Goal: Task Accomplishment & Management: Manage account settings

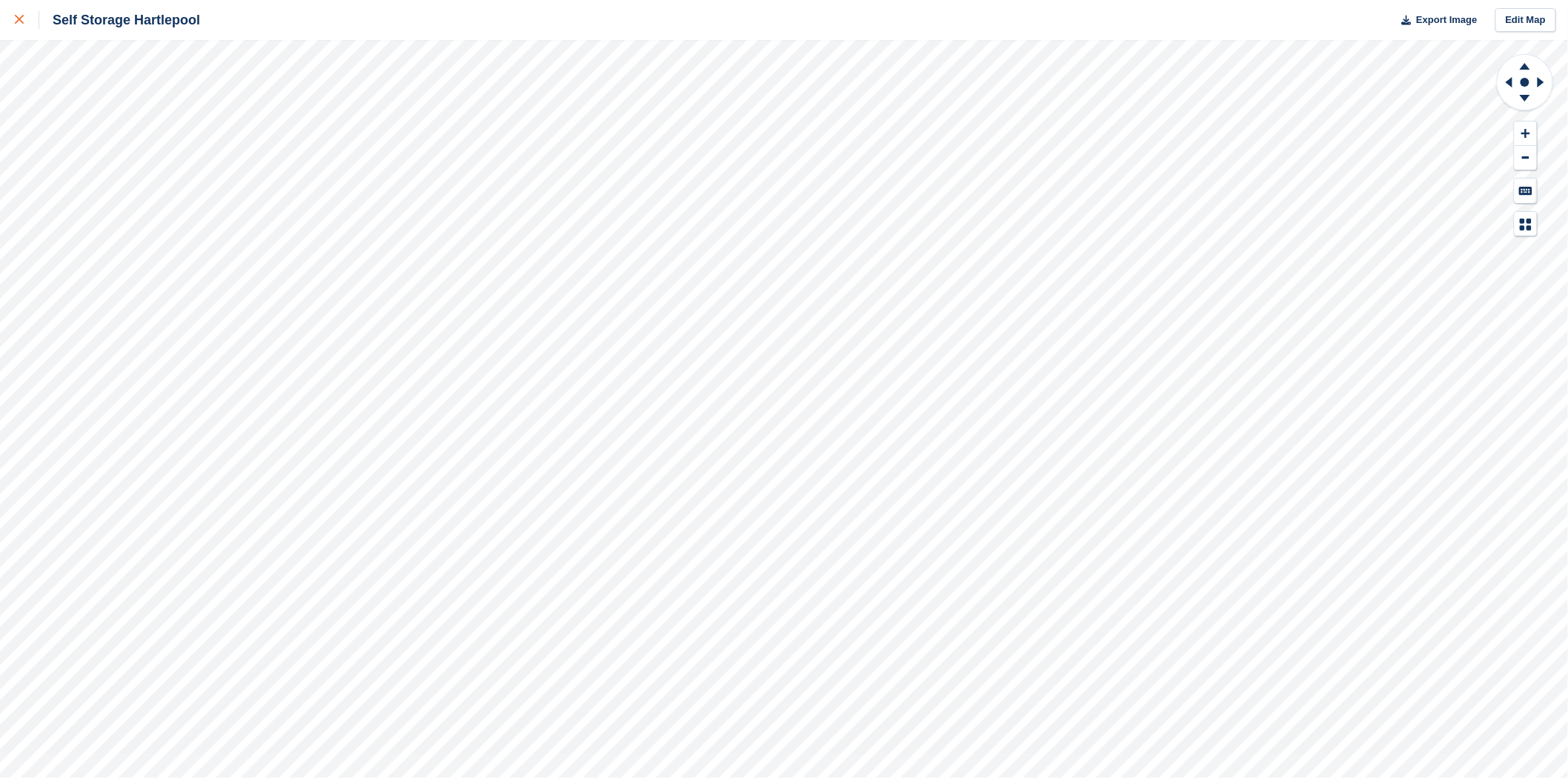
click at [15, 21] on icon at bounding box center [19, 19] width 9 height 9
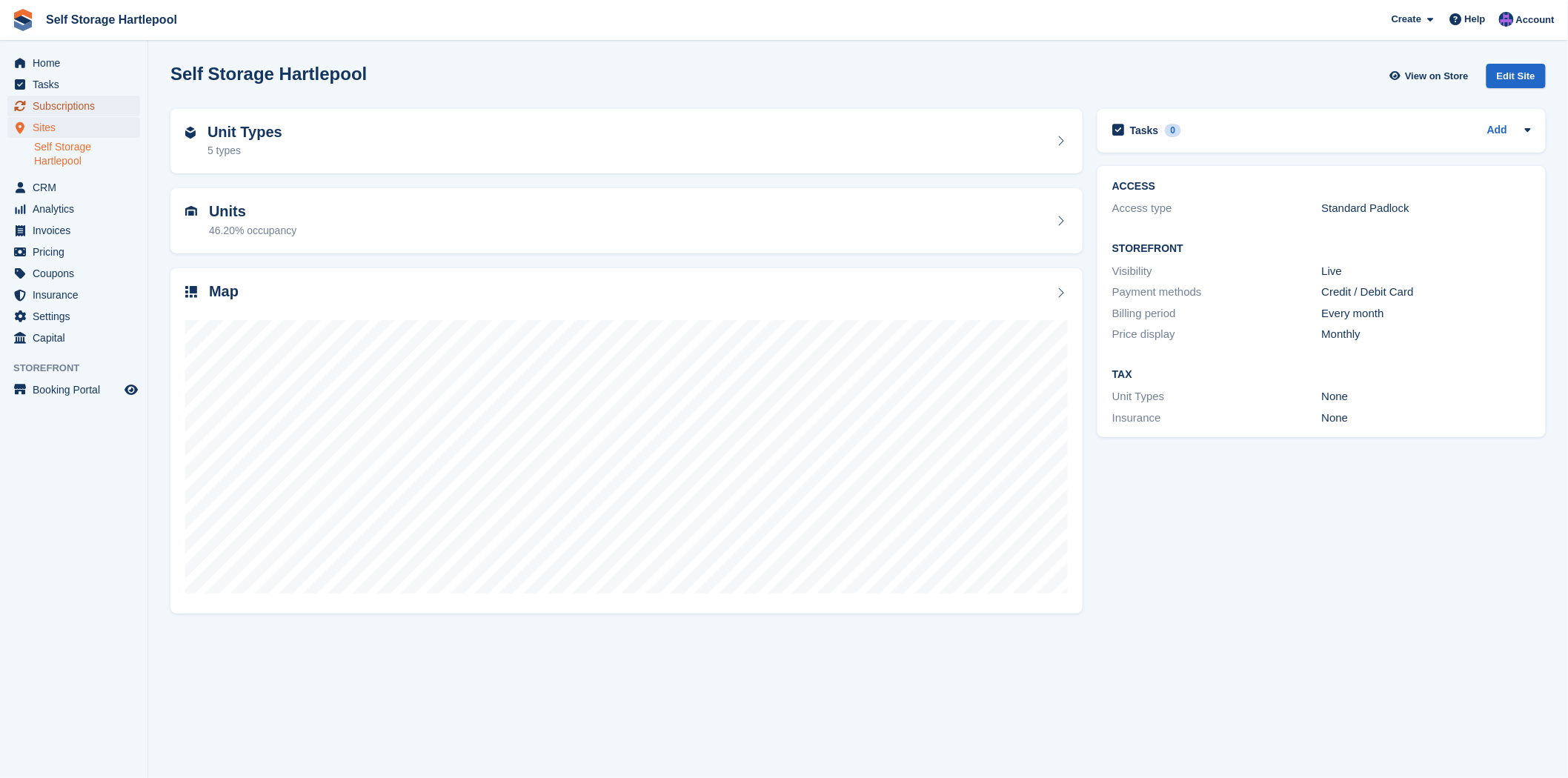
click at [39, 106] on span "Subscriptions" at bounding box center [77, 106] width 89 height 21
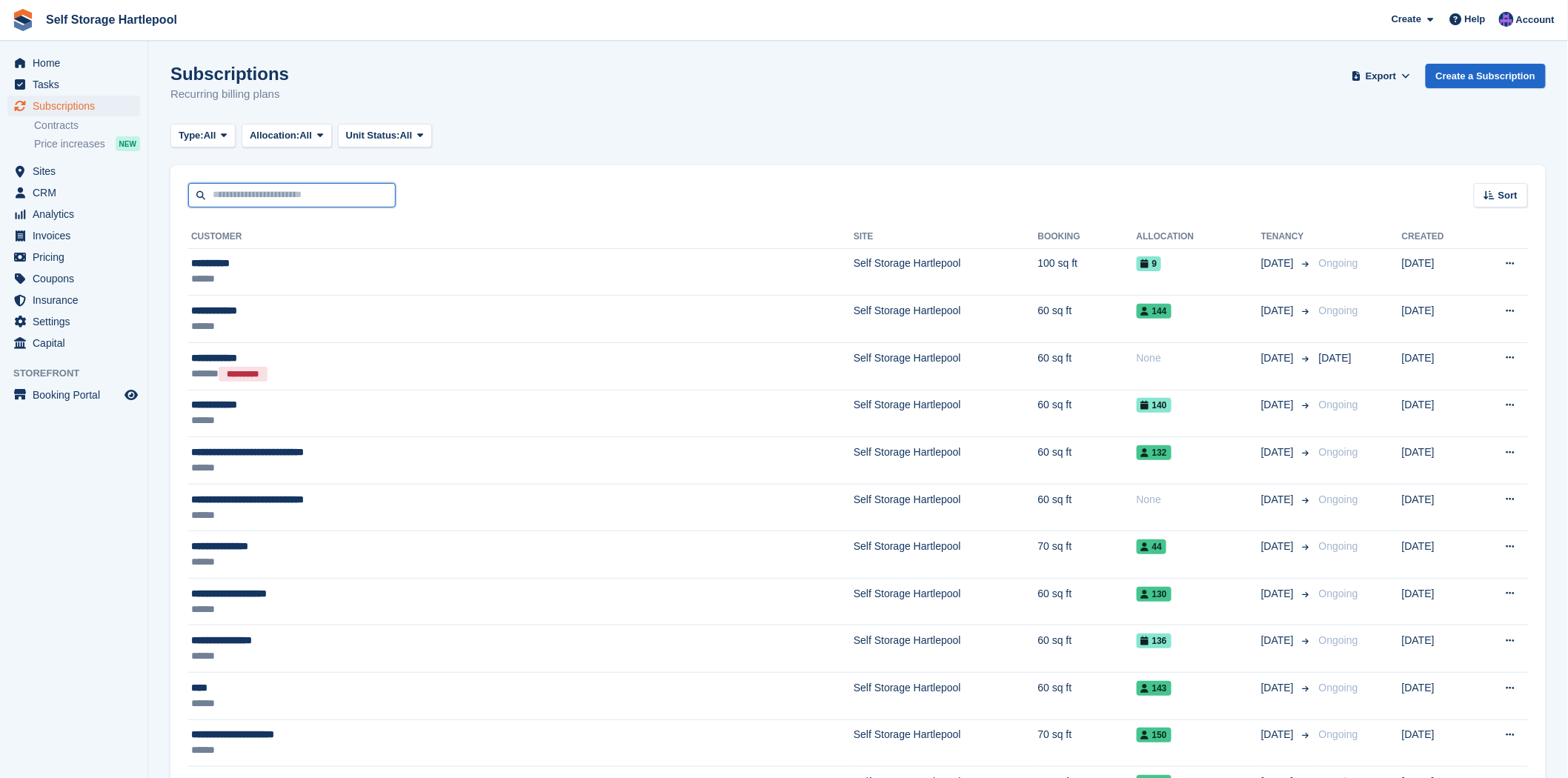
click at [273, 194] on input "text" at bounding box center [292, 196] width 207 height 25
click at [575, 177] on div "Sort Sort by Customer name Date created Move in date Move out date Created (old…" at bounding box center [858, 186] width 1376 height 42
click at [275, 187] on input "text" at bounding box center [292, 196] width 207 height 25
click at [524, 187] on div "Sort Sort by Customer name Date created Move in date Move out date Created (old…" at bounding box center [858, 186] width 1376 height 42
click at [319, 185] on input "text" at bounding box center [292, 196] width 207 height 25
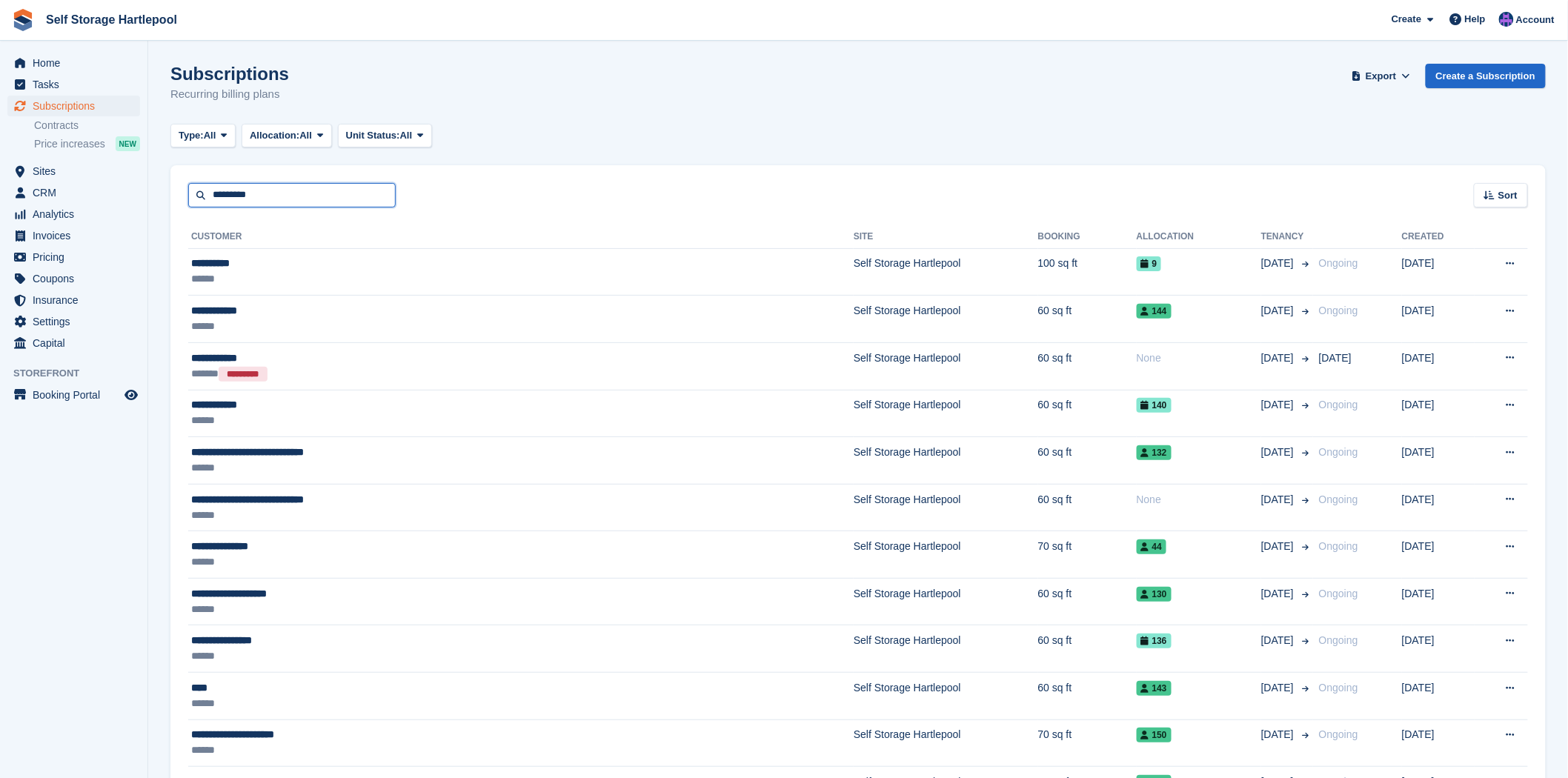
type input "*********"
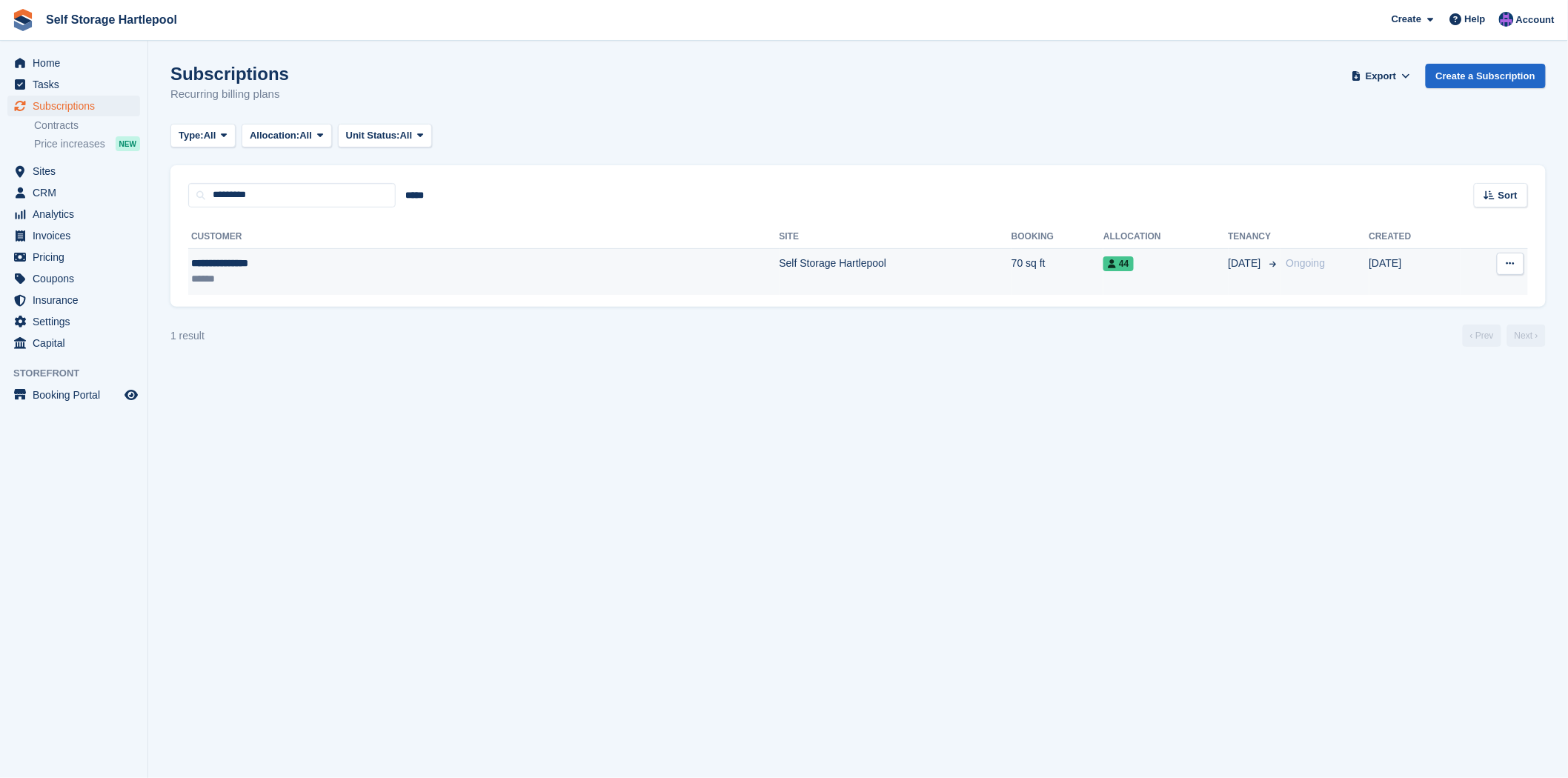
click at [780, 259] on td "Self Storage Hartlepool" at bounding box center [896, 271] width 232 height 47
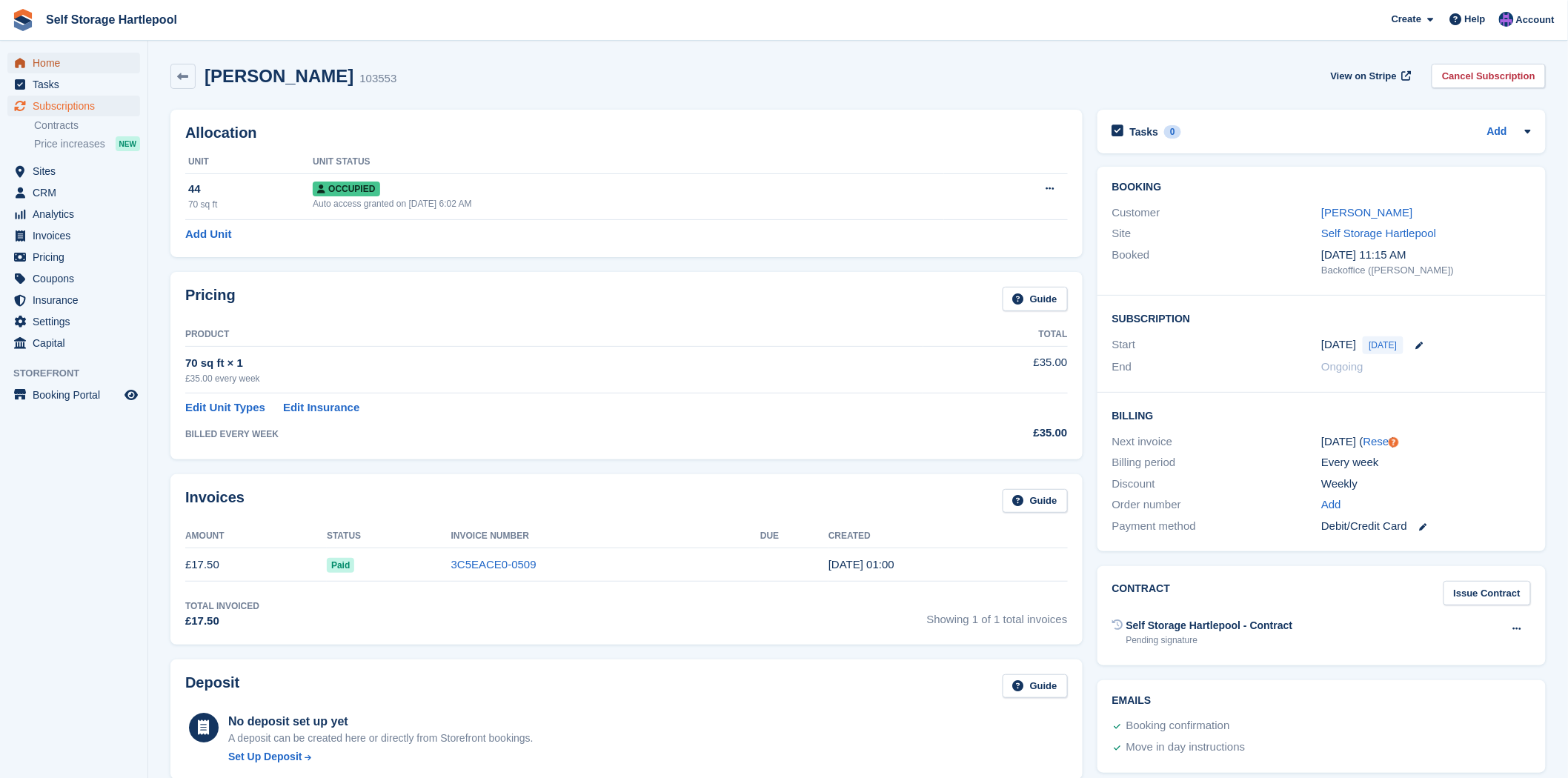
click at [53, 69] on span "Home" at bounding box center [77, 63] width 89 height 21
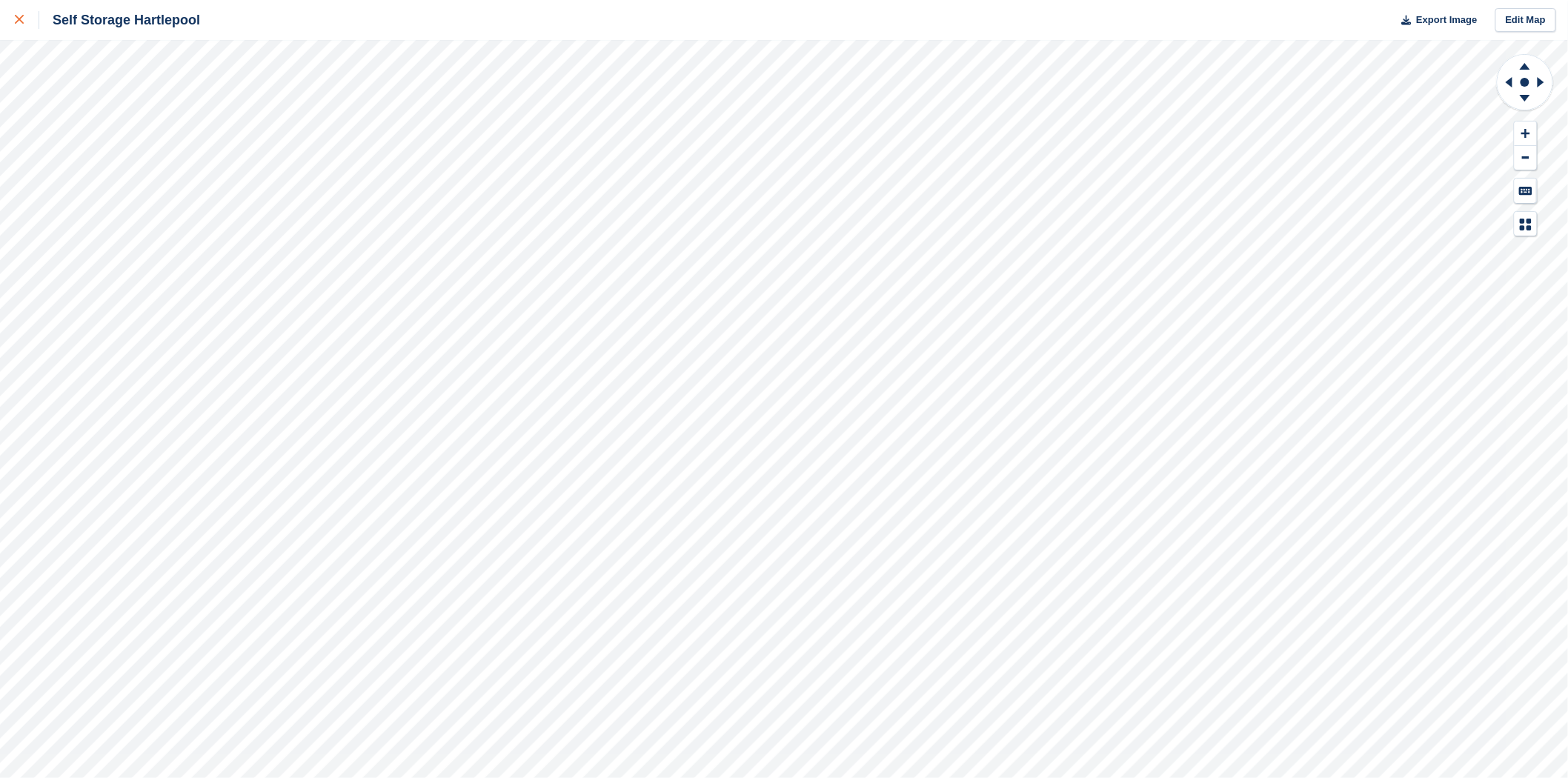
click at [16, 18] on icon at bounding box center [19, 19] width 9 height 9
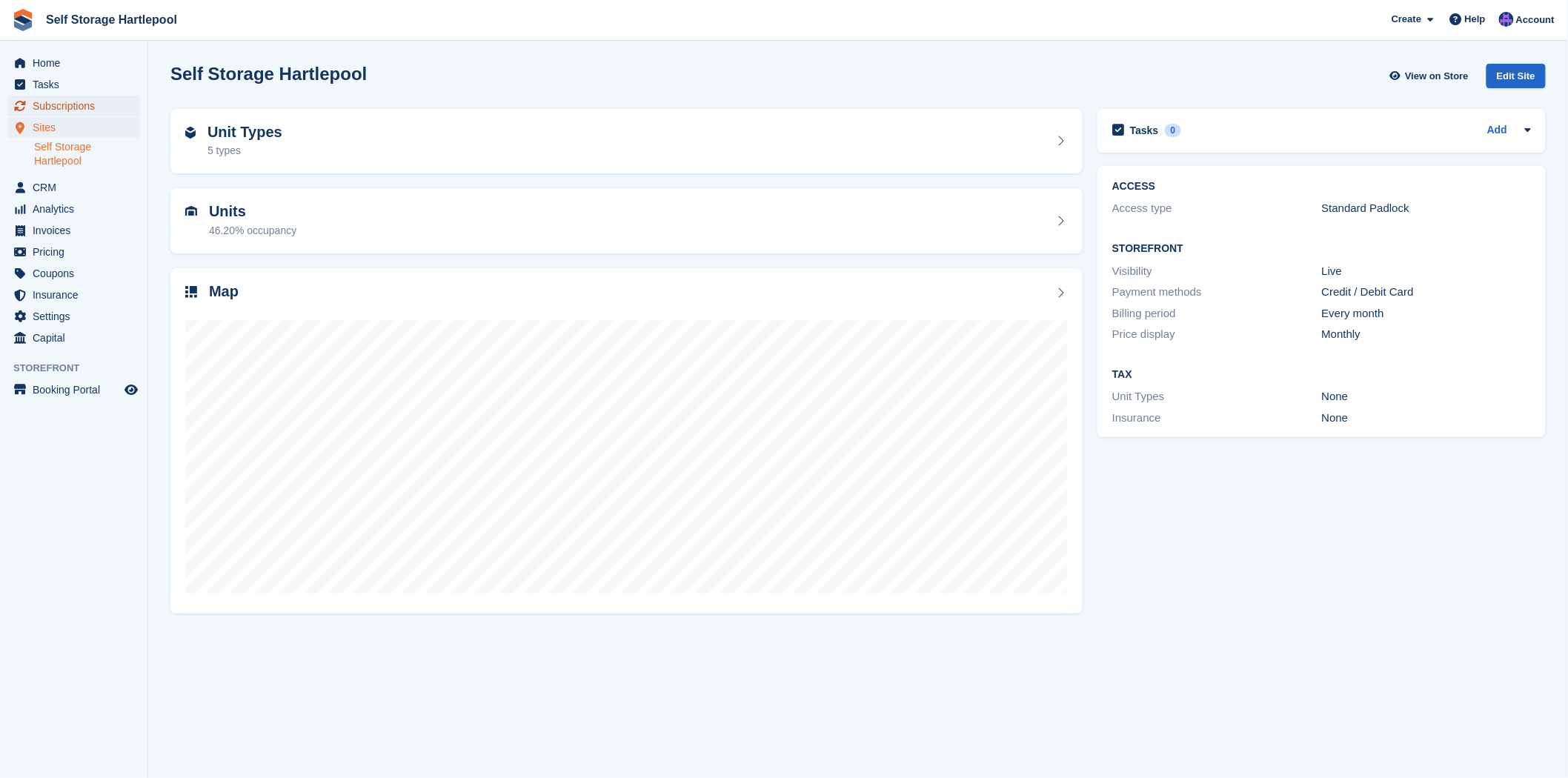
click at [94, 108] on span "Subscriptions" at bounding box center [77, 106] width 89 height 21
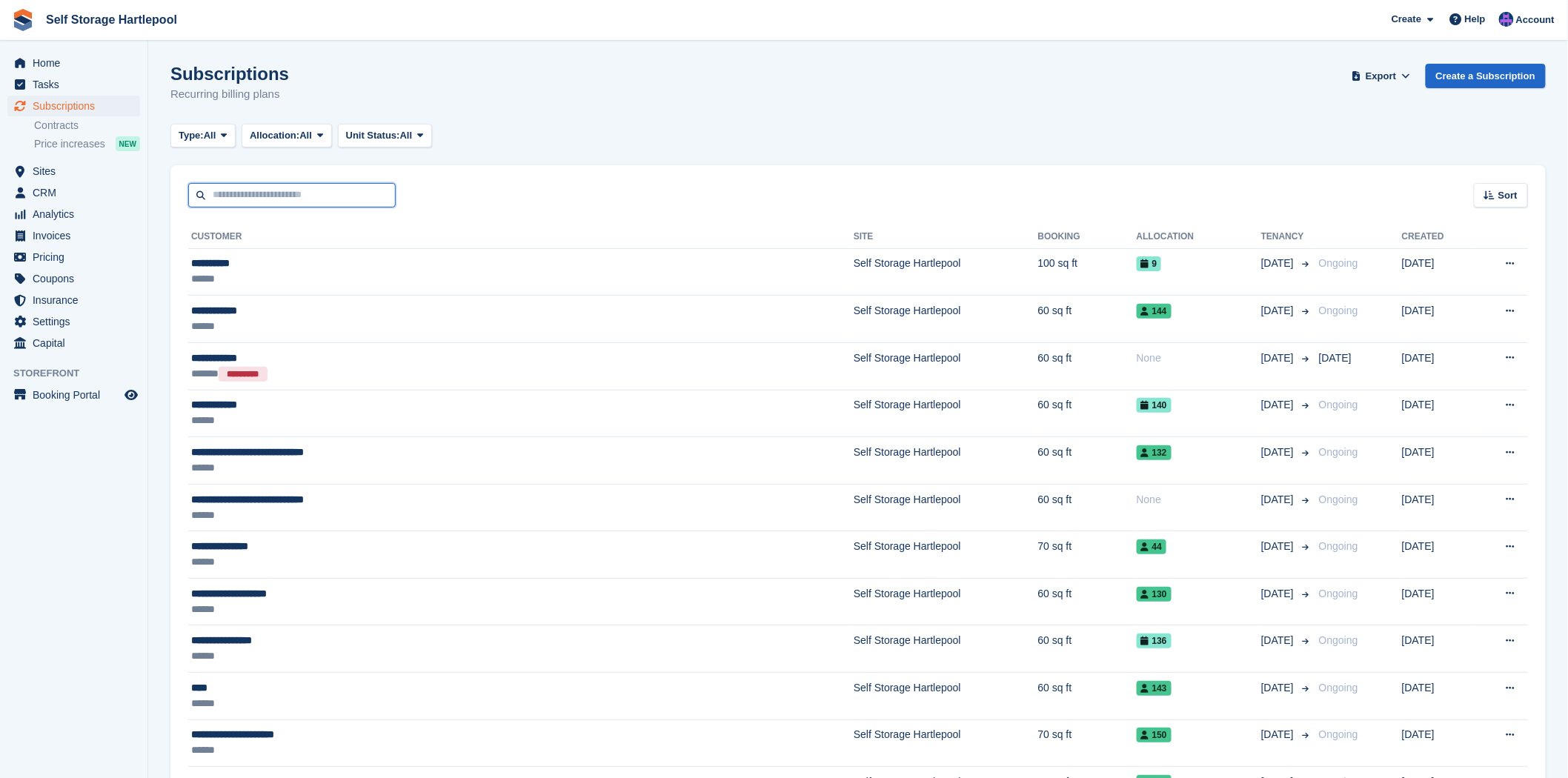
click at [217, 187] on input "text" at bounding box center [292, 196] width 207 height 25
type input "*******"
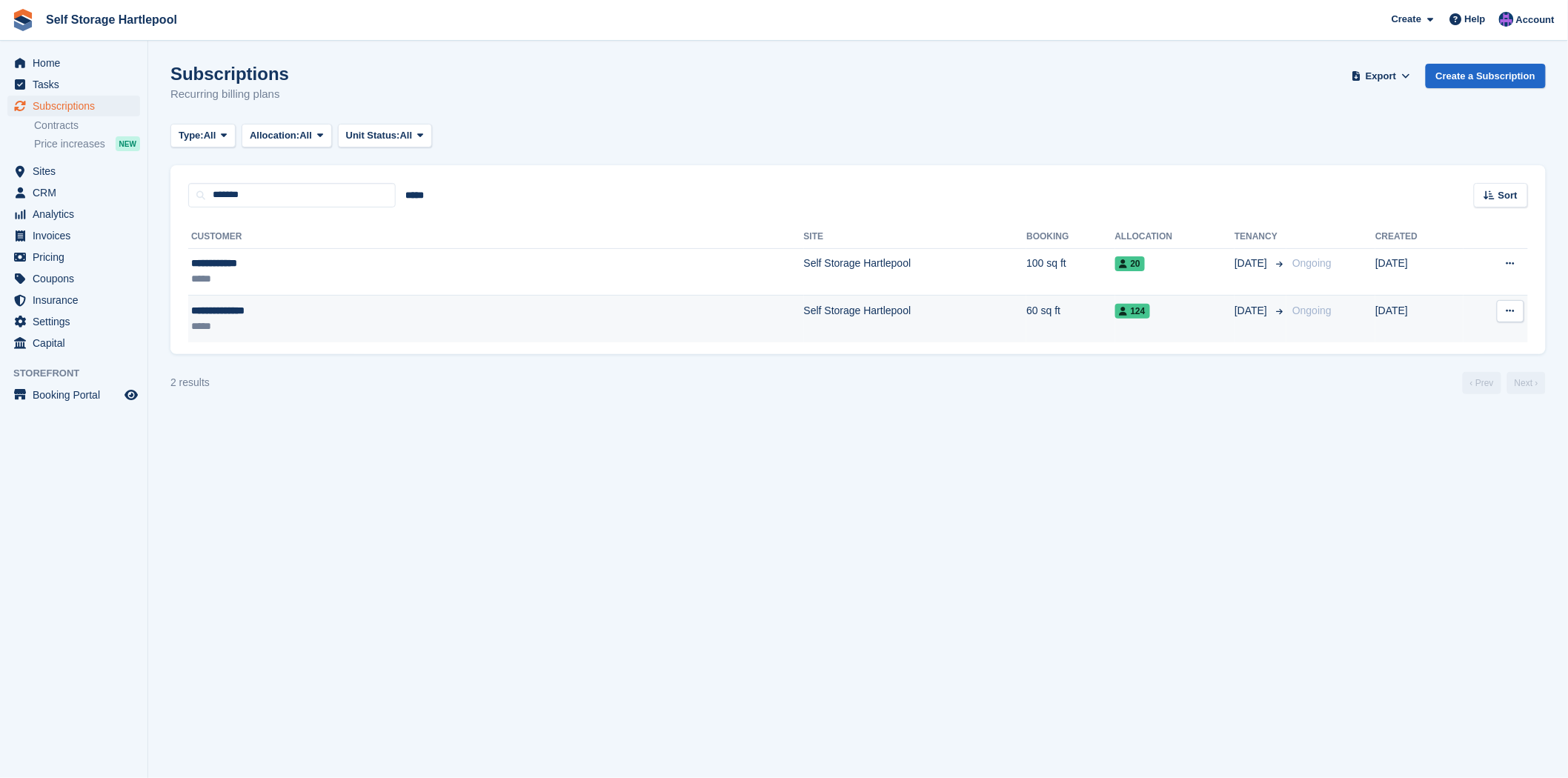
click at [465, 332] on div "*****" at bounding box center [337, 326] width 294 height 15
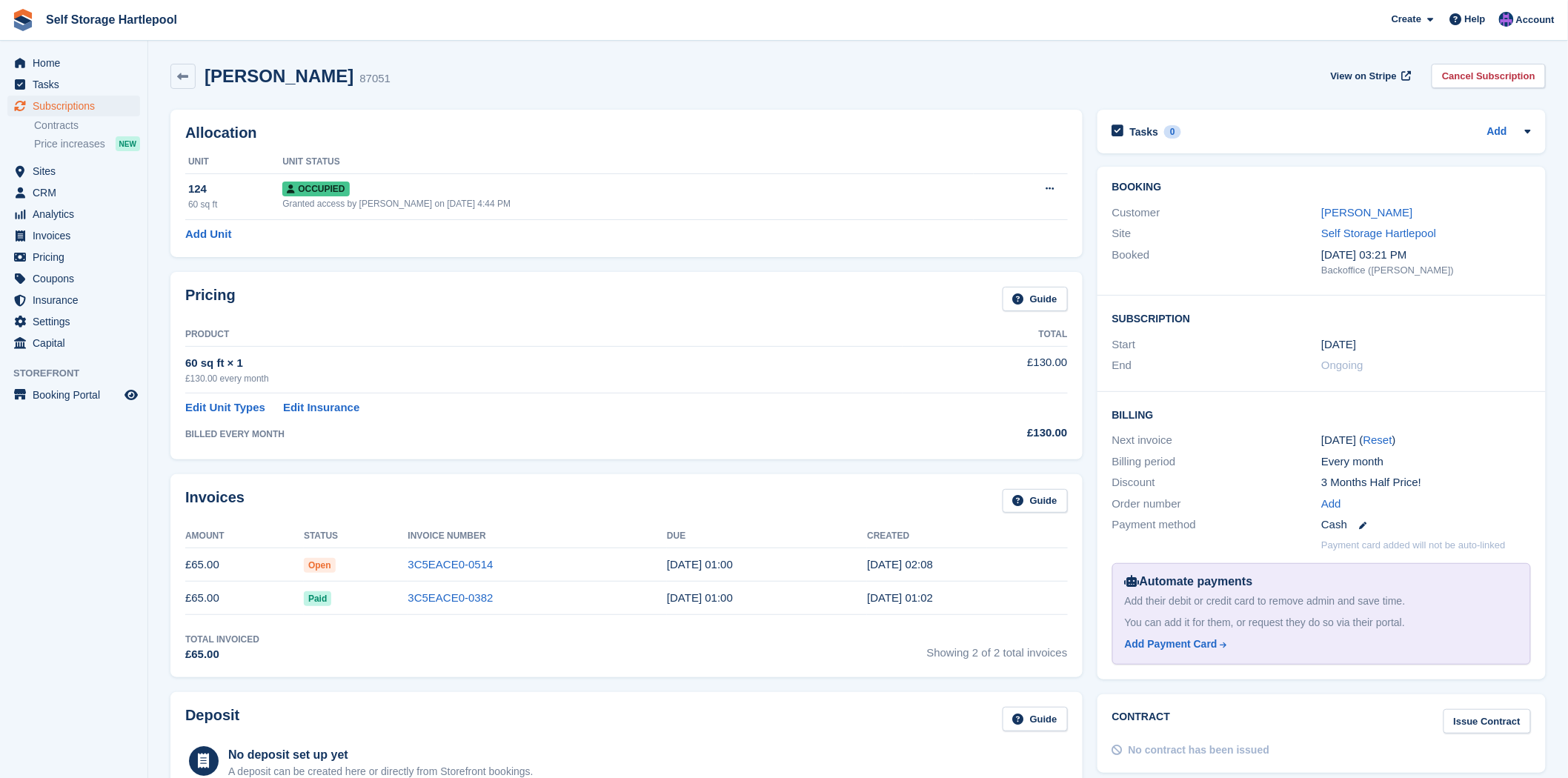
scroll to position [83, 0]
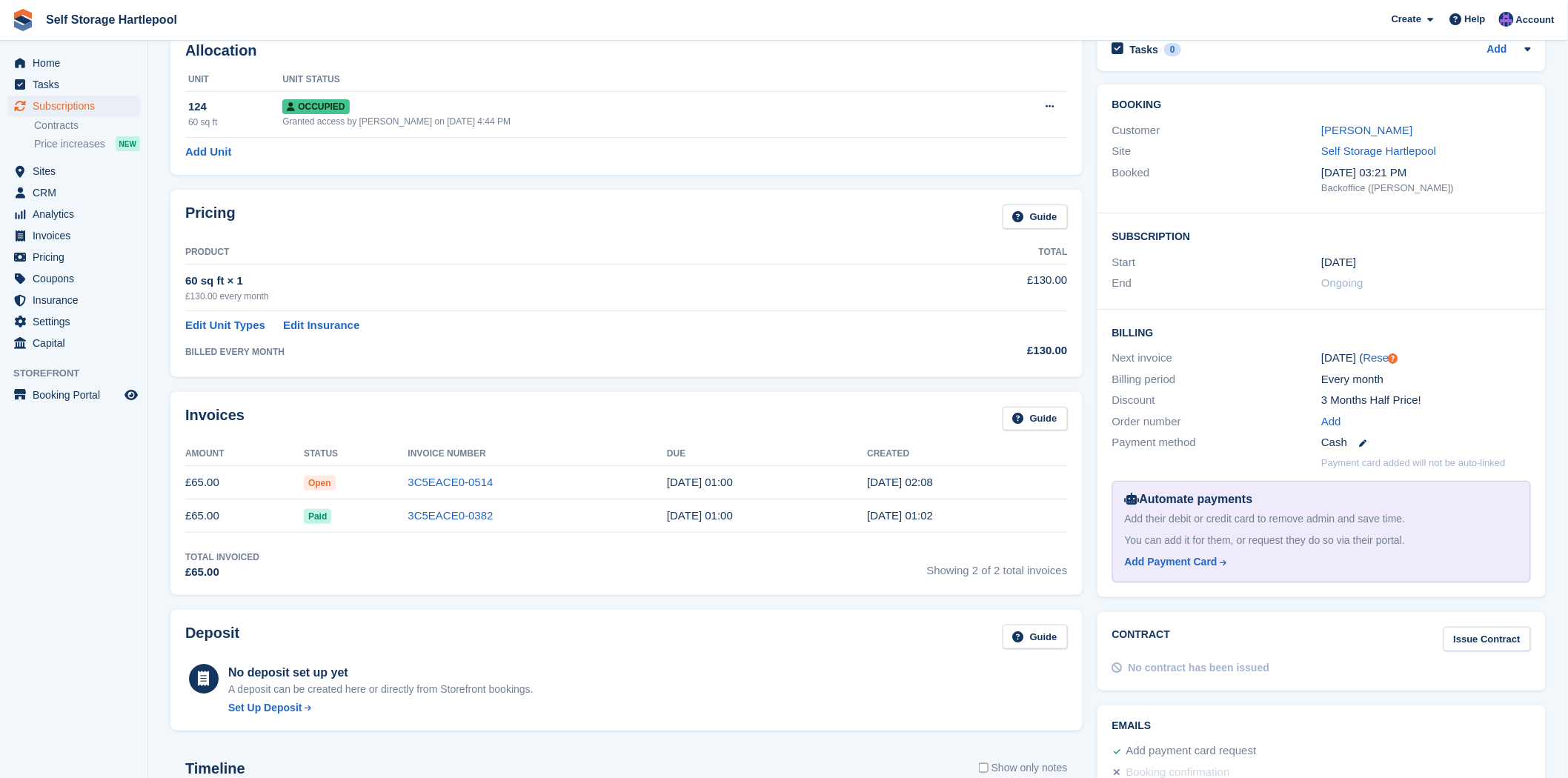
click at [602, 387] on div "Invoices Guide Amount Status Invoice Number Due Created £65.00 Open 3C5EACE0-05…" at bounding box center [627, 494] width 927 height 218
click at [497, 485] on td "3C5EACE0-0514" at bounding box center [537, 483] width 259 height 33
click at [487, 484] on link "3C5EACE0-0514" at bounding box center [450, 482] width 86 height 12
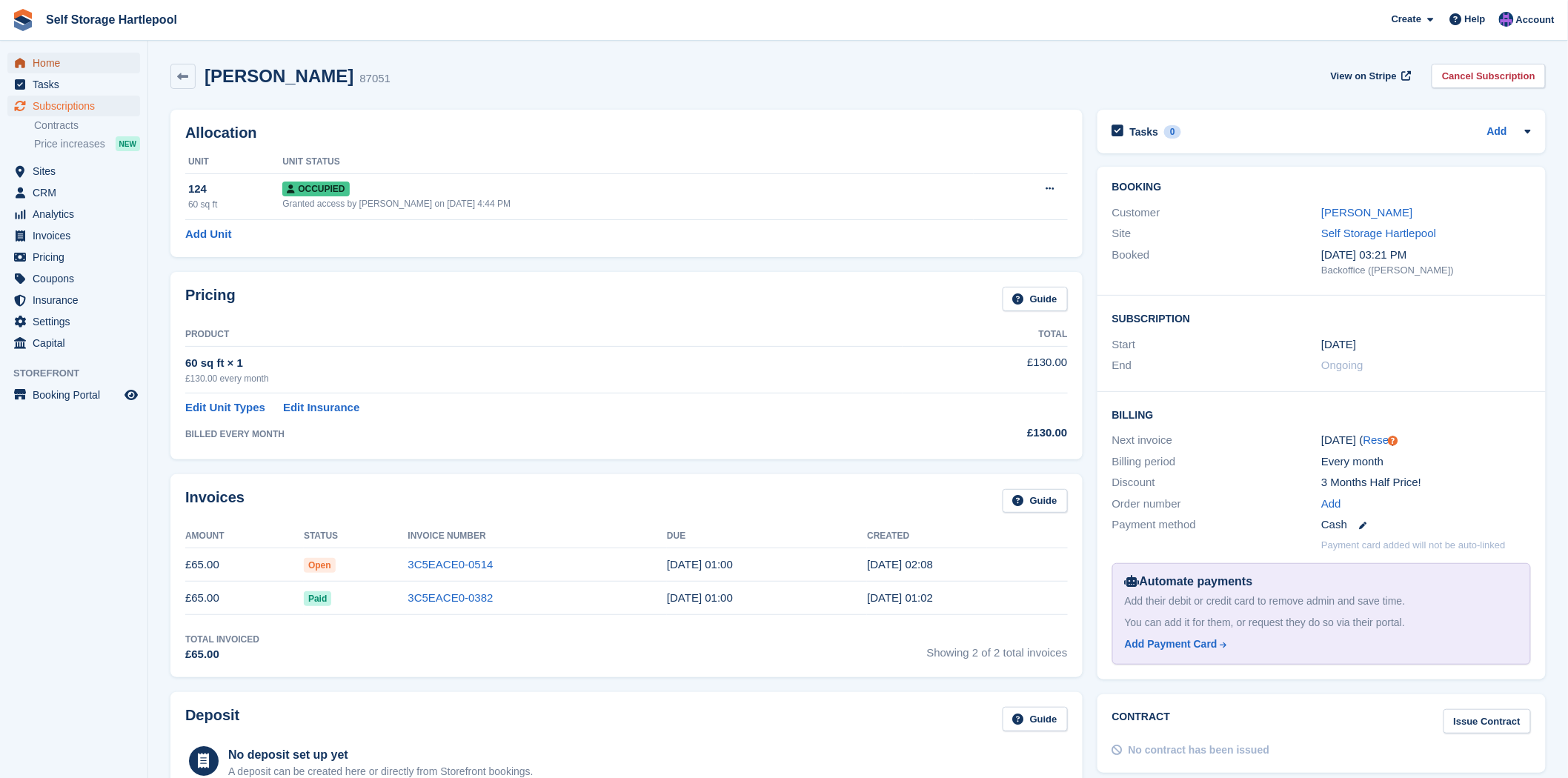
click at [52, 55] on span "Home" at bounding box center [77, 63] width 89 height 21
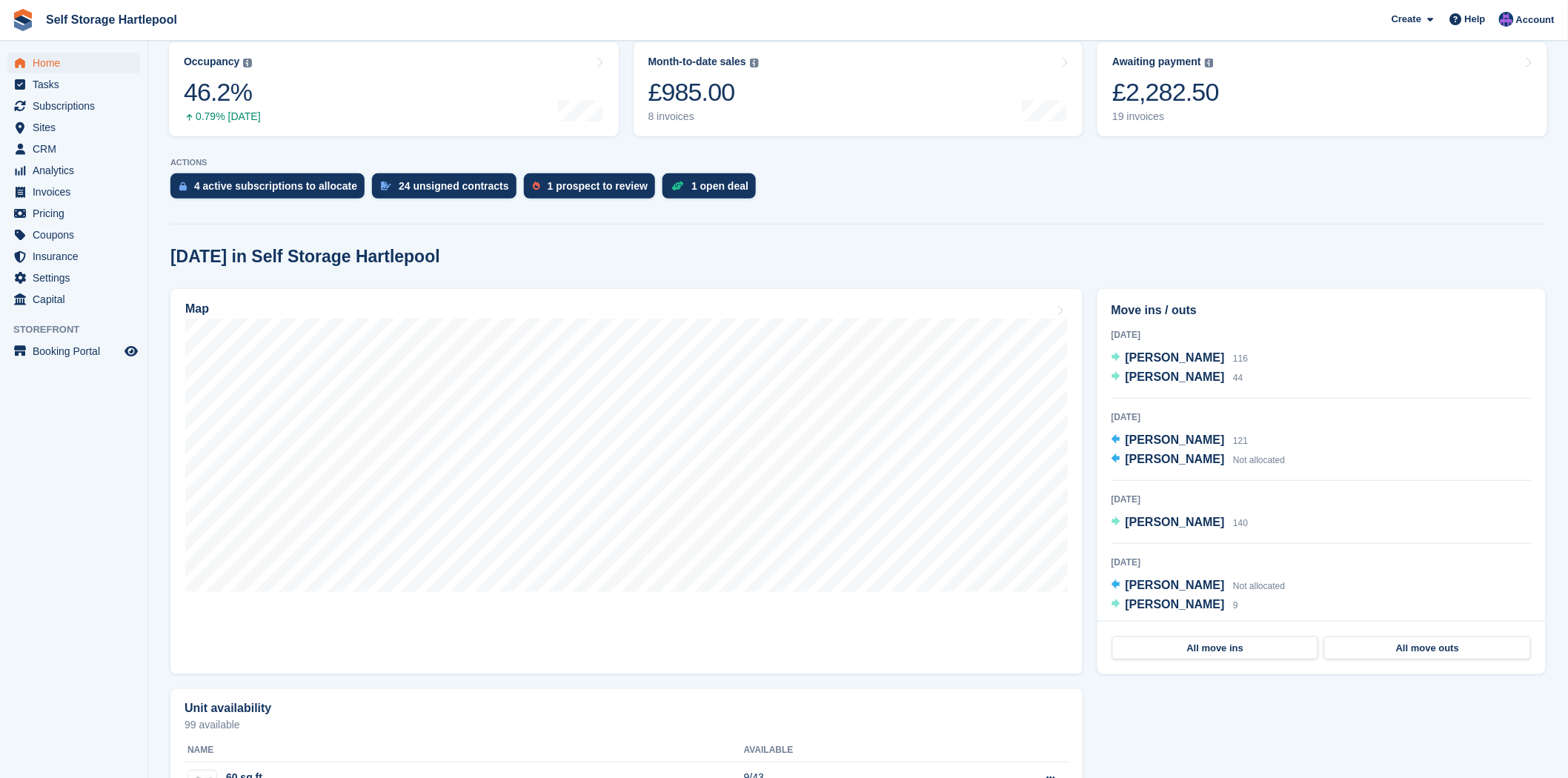
scroll to position [329, 0]
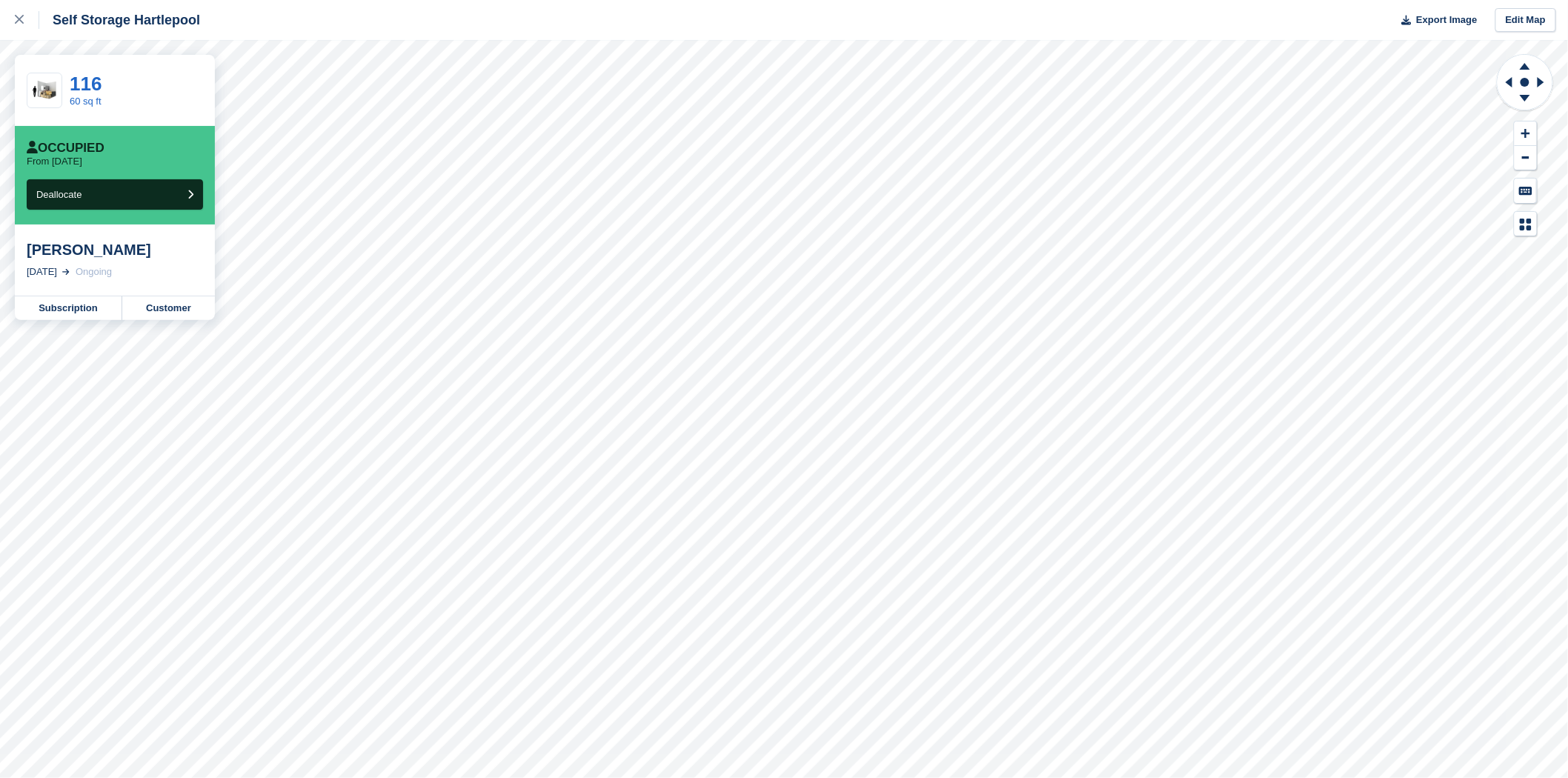
click at [75, 256] on div "[PERSON_NAME]" at bounding box center [115, 249] width 177 height 18
click at [89, 83] on link "116" at bounding box center [86, 83] width 32 height 22
click at [22, 22] on icon at bounding box center [19, 19] width 9 height 9
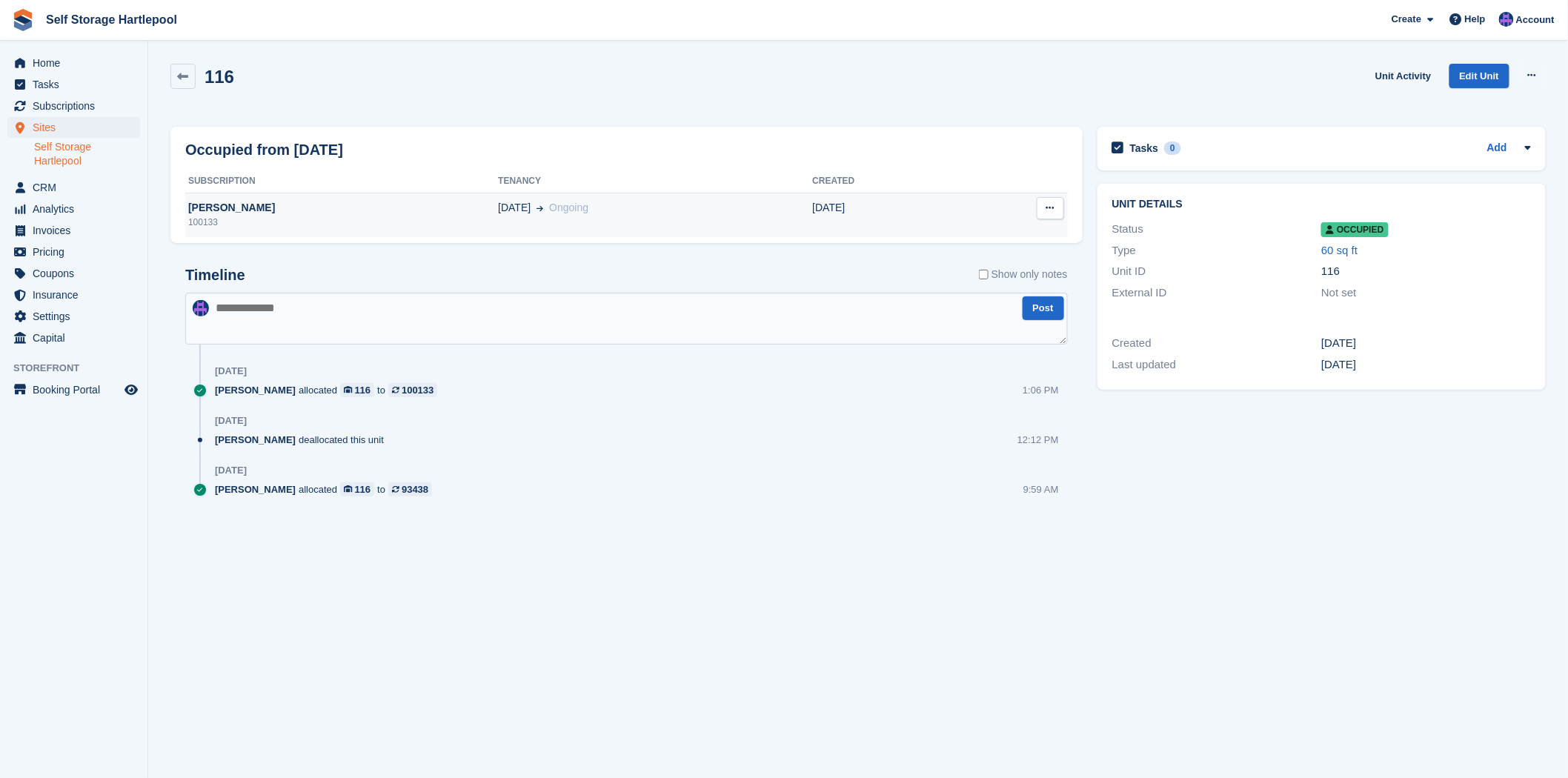
click at [204, 211] on div "[PERSON_NAME]" at bounding box center [341, 208] width 313 height 15
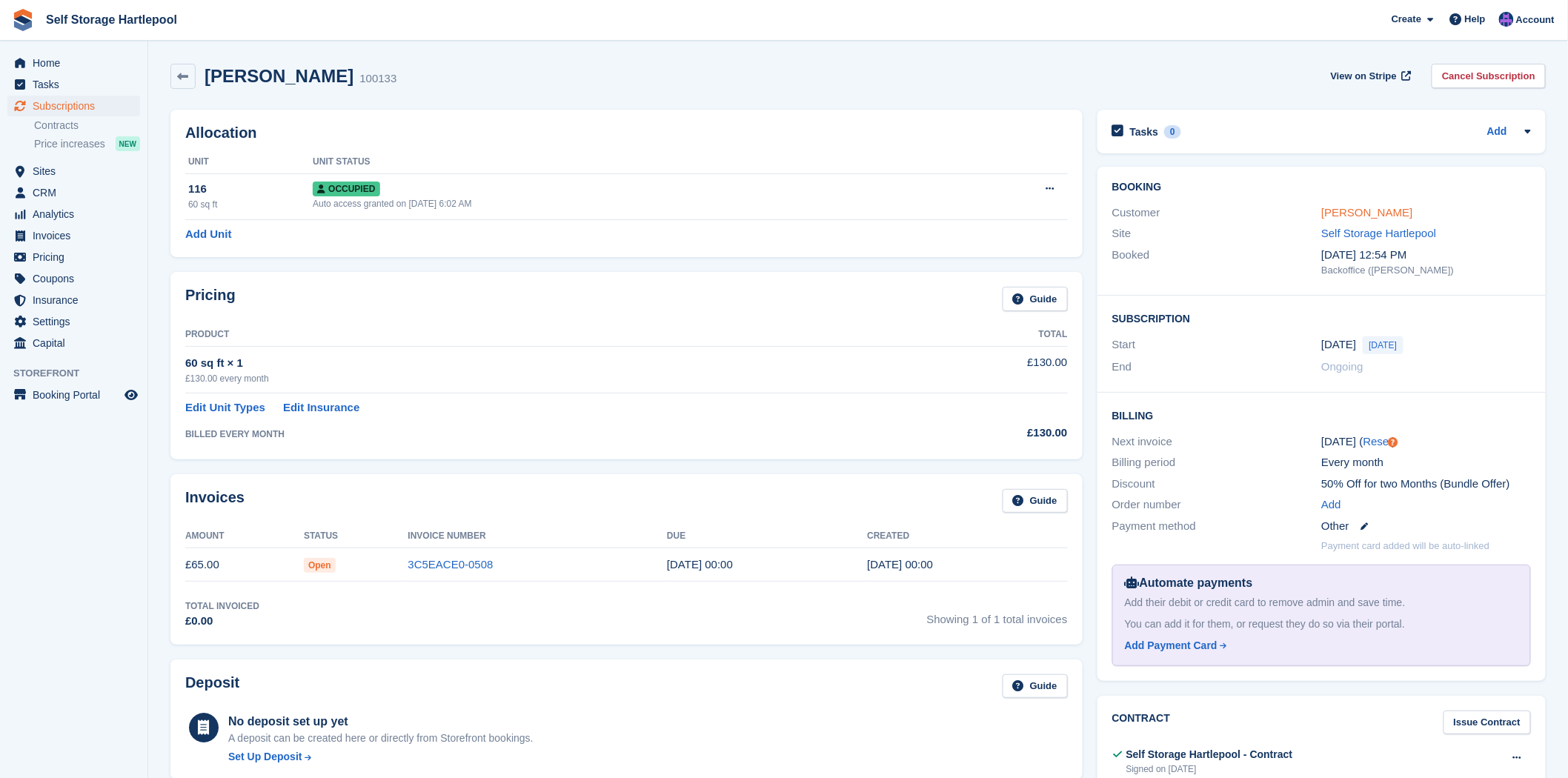
click at [1340, 209] on link "[PERSON_NAME]" at bounding box center [1367, 212] width 91 height 12
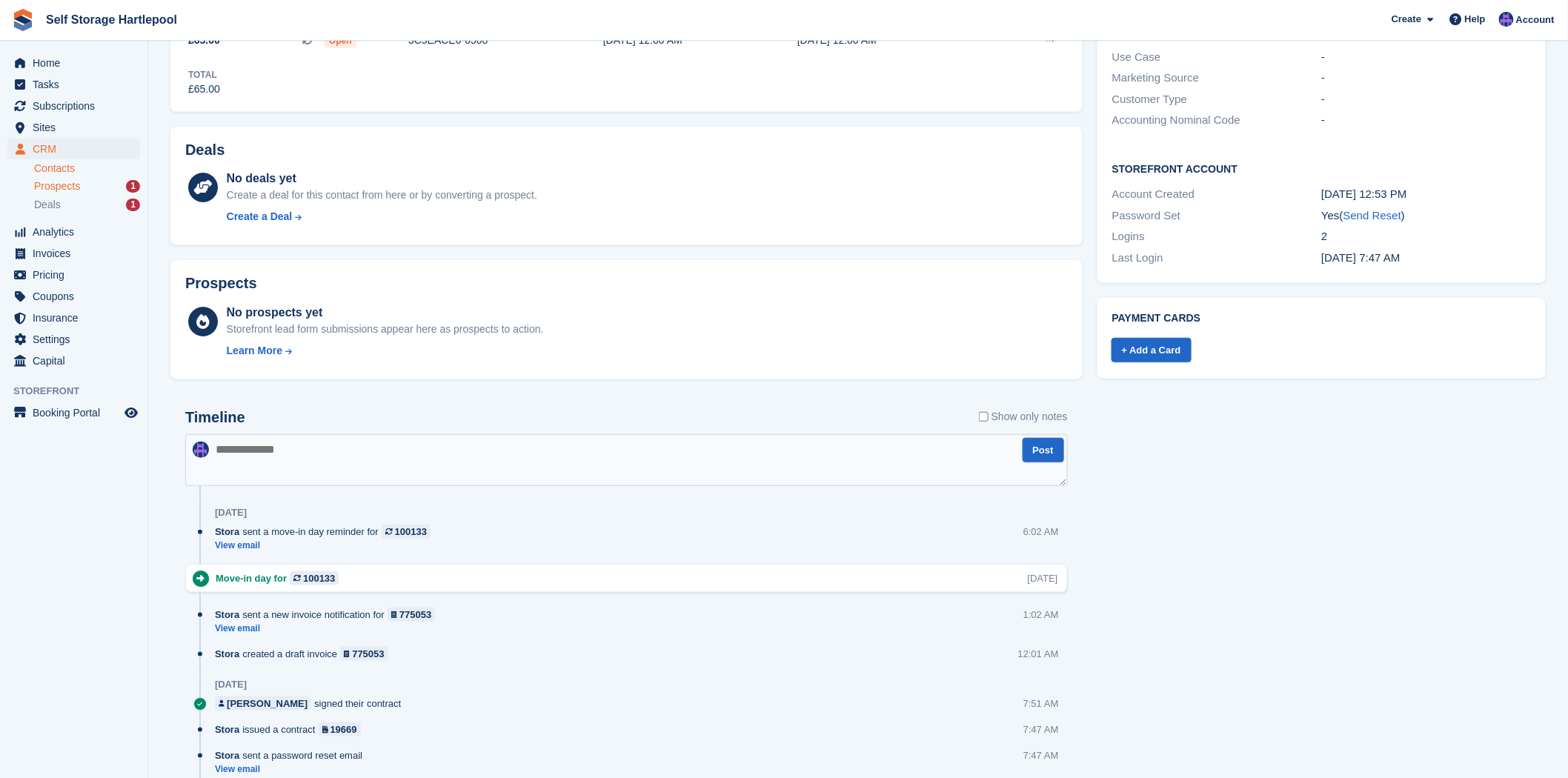
scroll to position [80, 0]
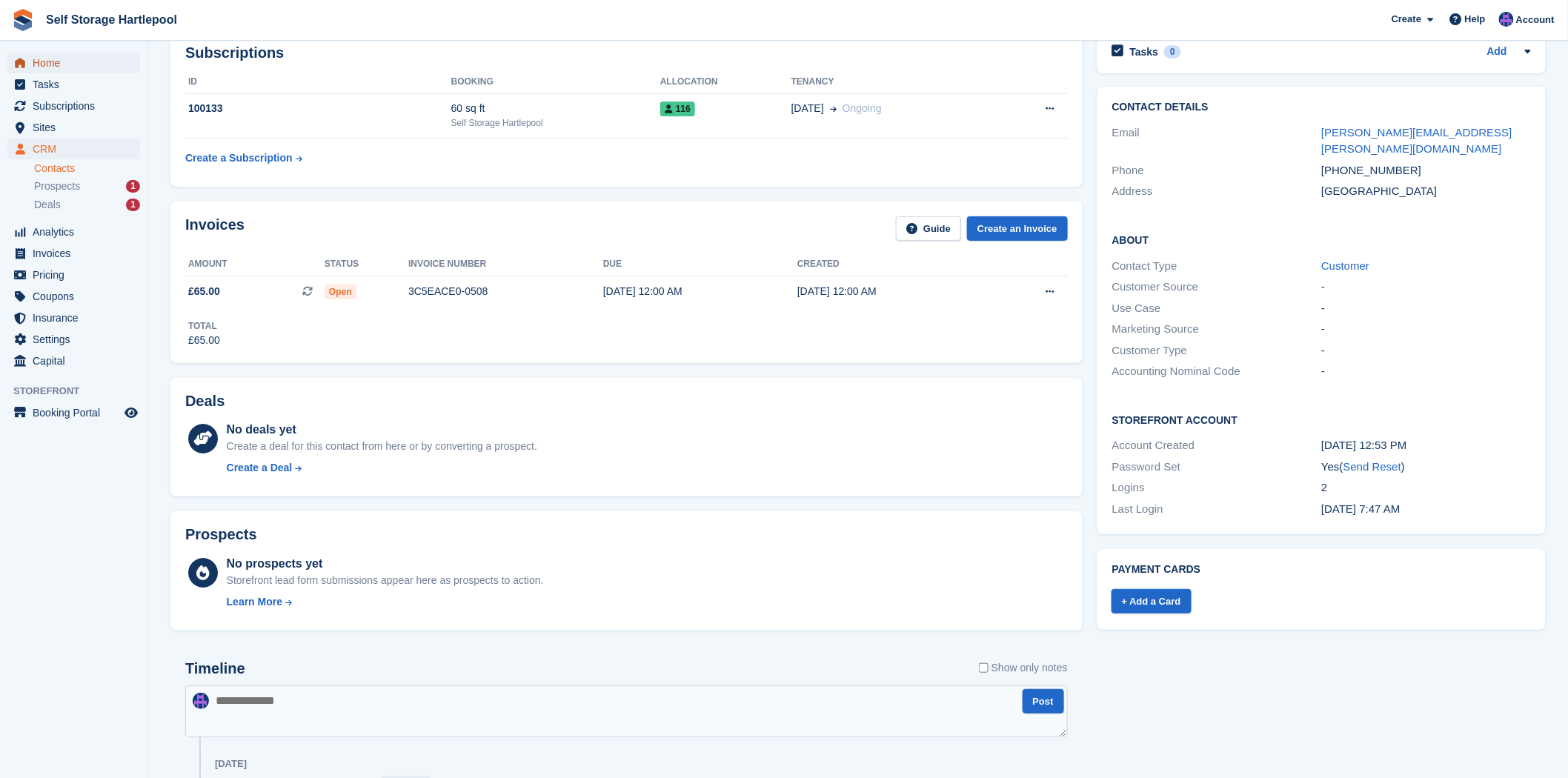
click at [35, 65] on span "Home" at bounding box center [77, 63] width 89 height 21
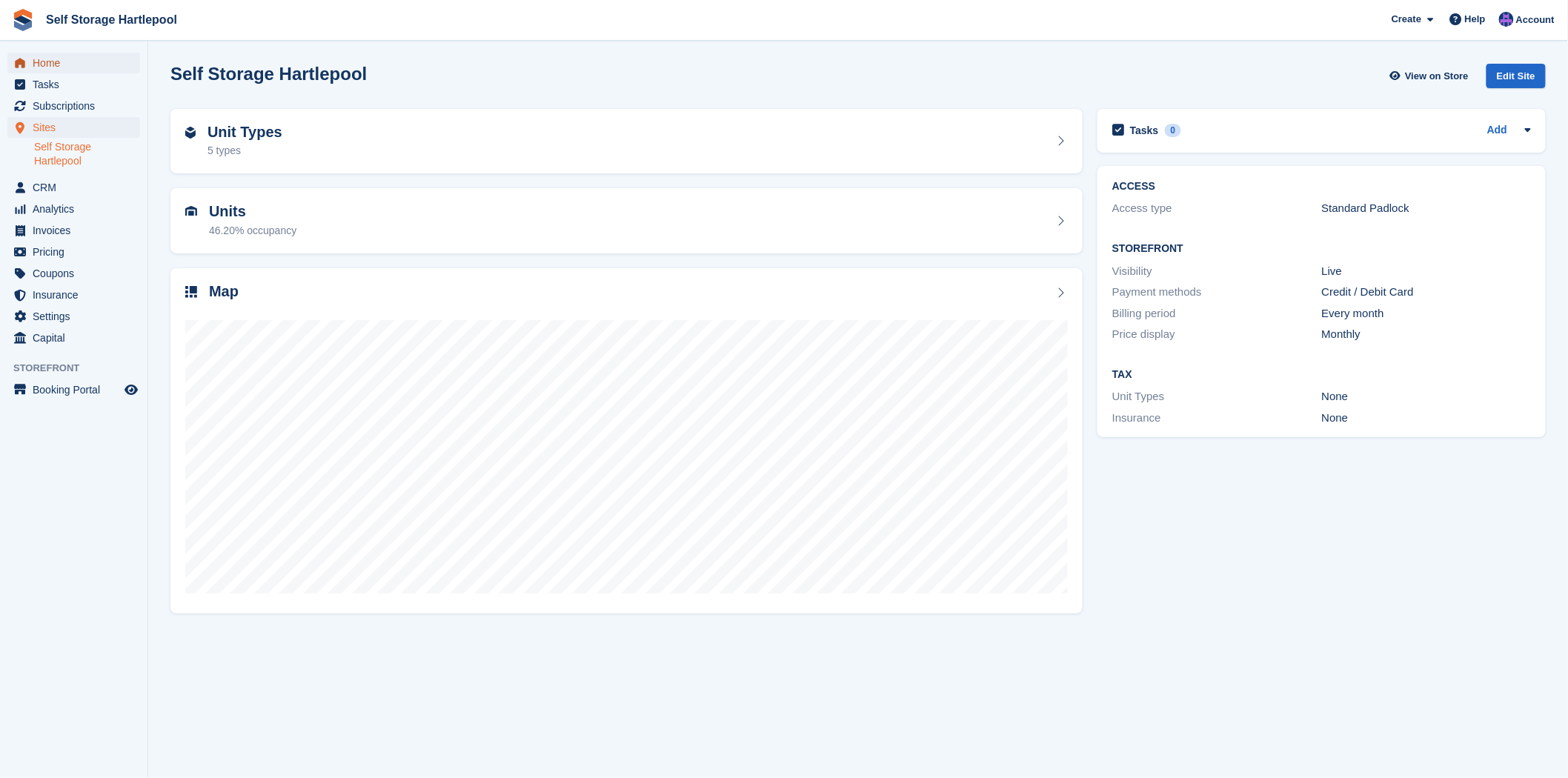
click at [34, 64] on span "Home" at bounding box center [77, 63] width 89 height 21
